Goal: Ask a question

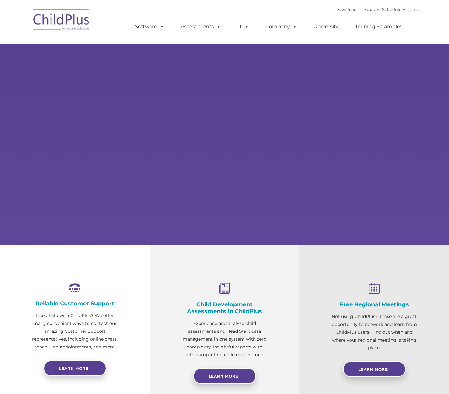
select select "MEDIUM"
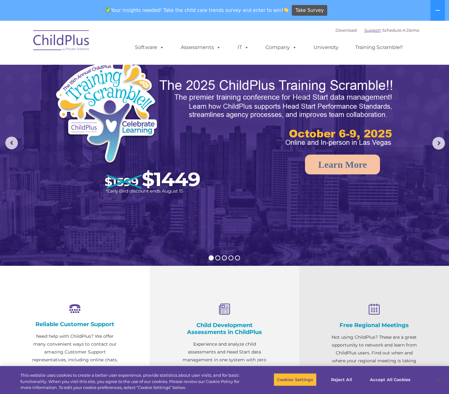
click at [365, 31] on link "Support" at bounding box center [373, 30] width 17 height 5
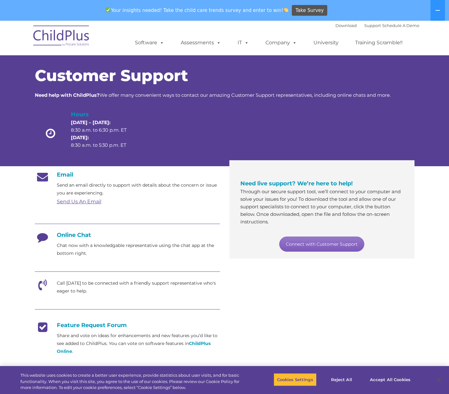
click at [321, 242] on link "Connect with Customer Support" at bounding box center [321, 243] width 85 height 15
